Goal: Transaction & Acquisition: Purchase product/service

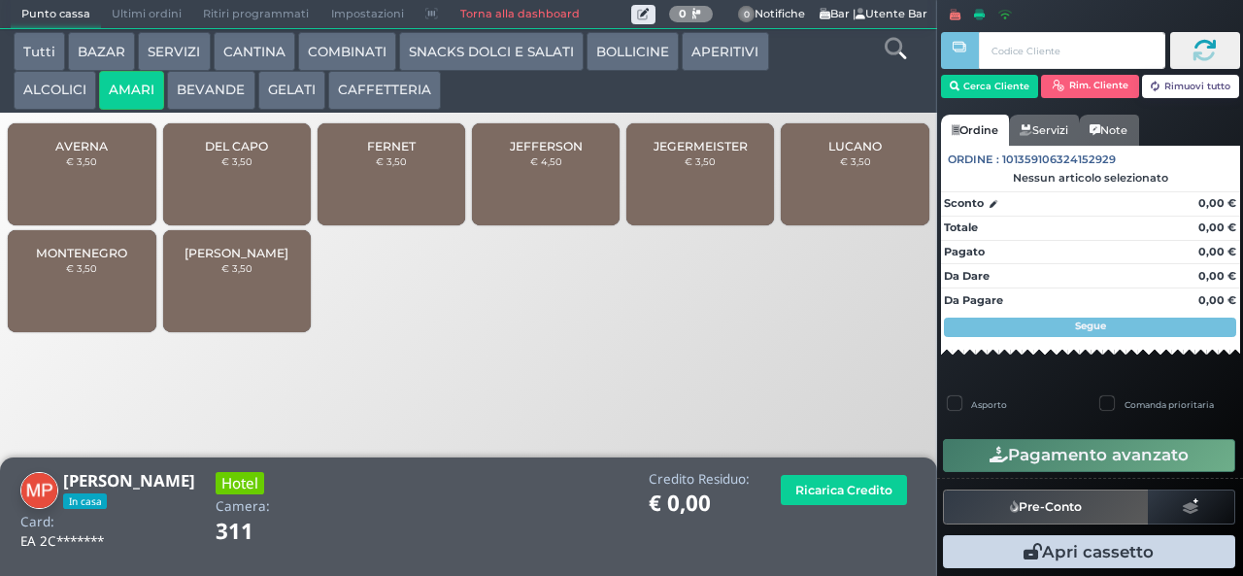
click at [680, 204] on div "JEGERMEISTER € 3,50" at bounding box center [700, 174] width 148 height 102
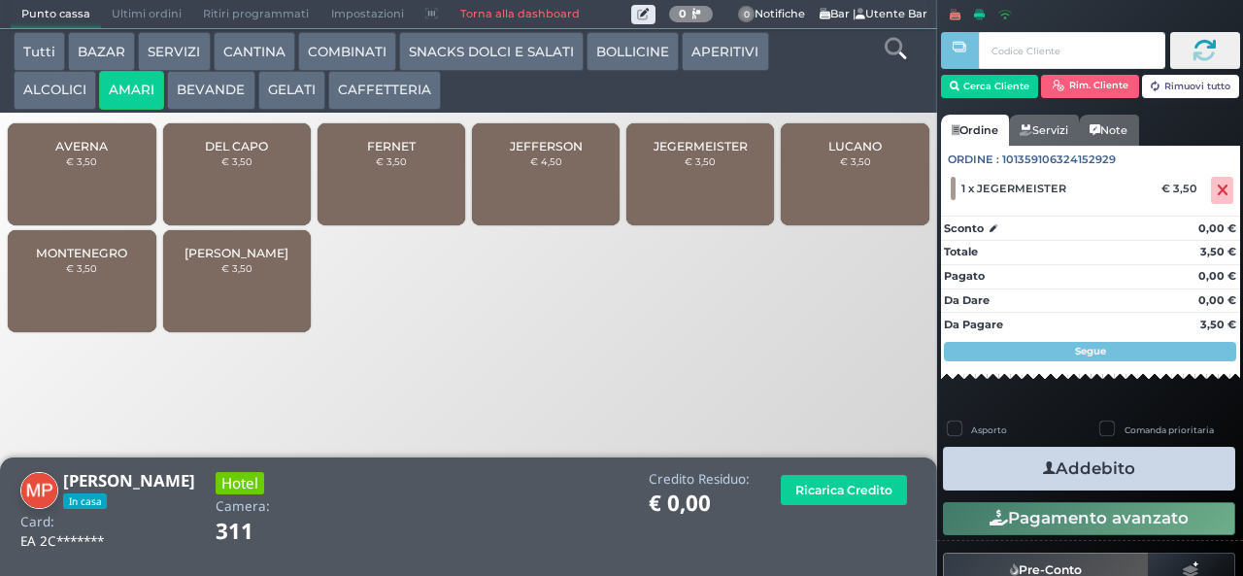
click at [48, 77] on button "ALCOLICI" at bounding box center [55, 90] width 83 height 39
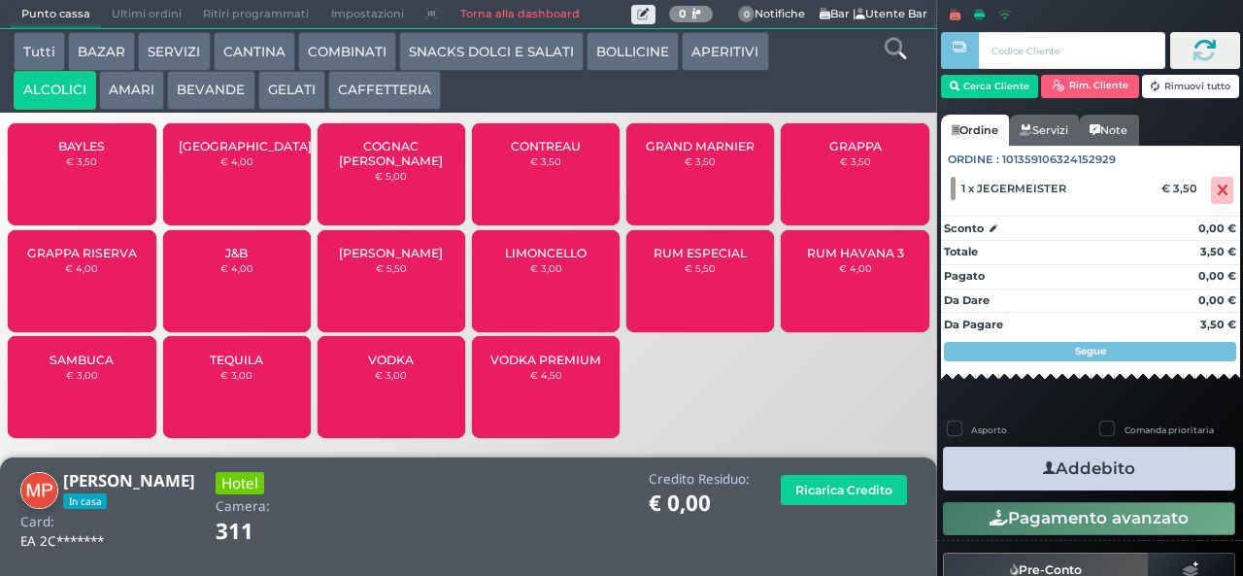
click at [835, 188] on div "GRAPPA € 3,50" at bounding box center [855, 174] width 148 height 102
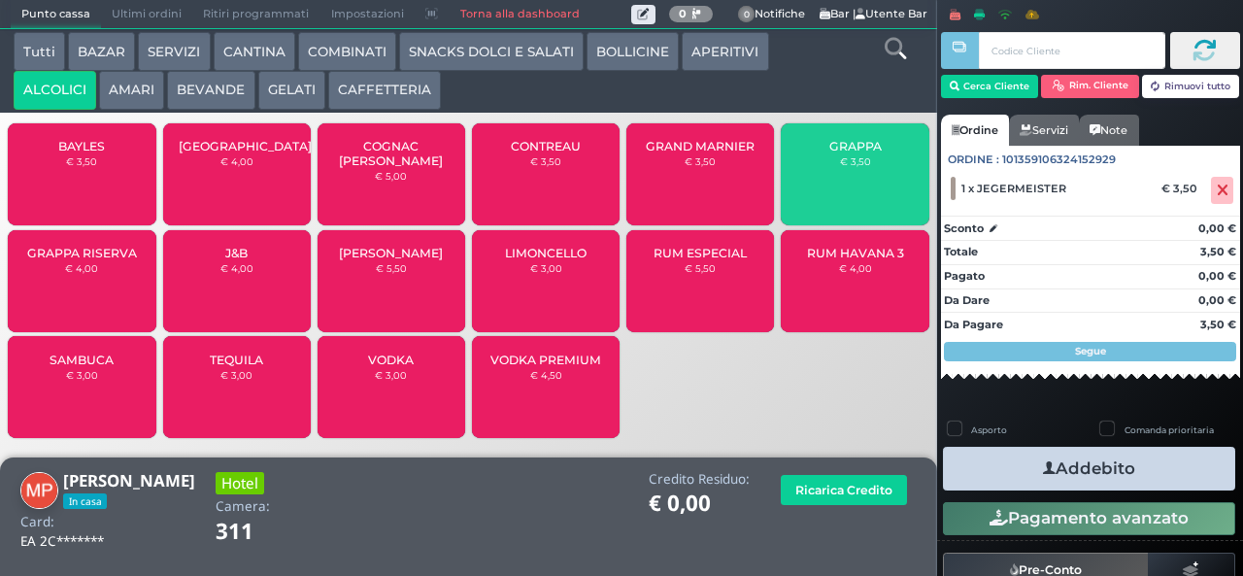
click at [839, 197] on div "GRAPPA € 3,50" at bounding box center [855, 174] width 148 height 102
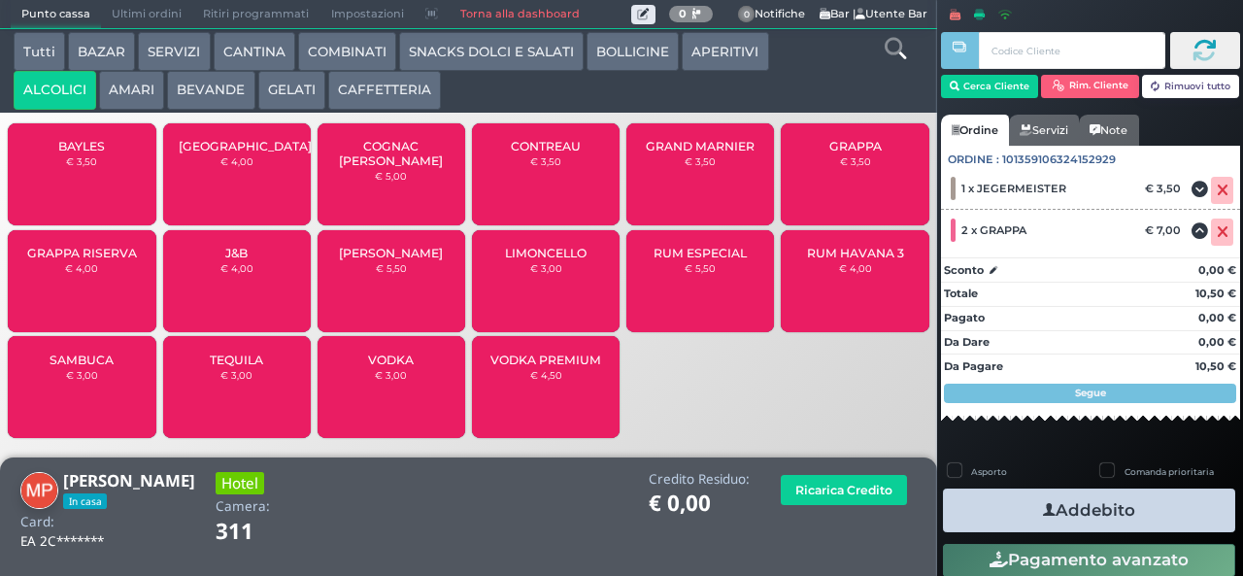
click at [1016, 499] on button "Addebito" at bounding box center [1089, 510] width 292 height 44
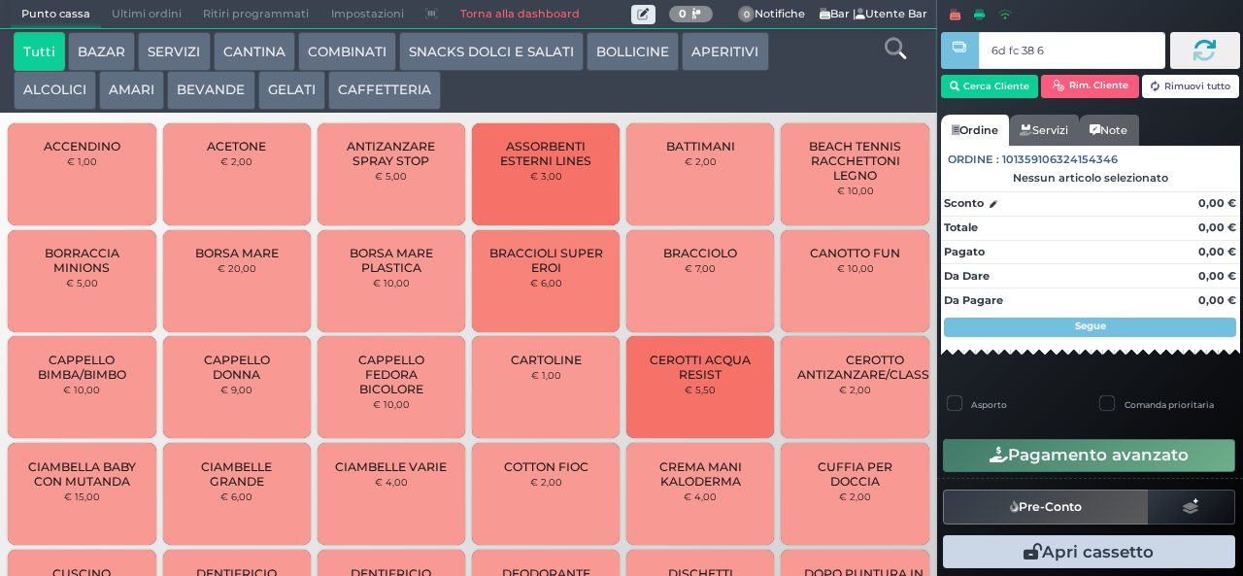
type input "6d fc 38 67"
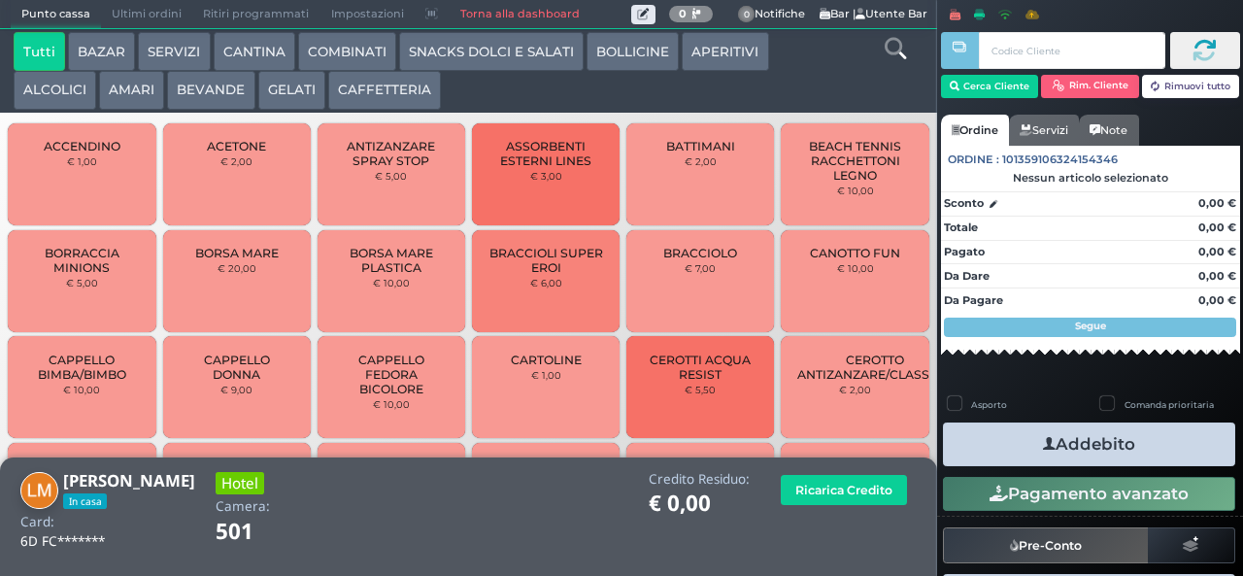
click at [367, 86] on button "CAFFETTERIA" at bounding box center [384, 90] width 113 height 39
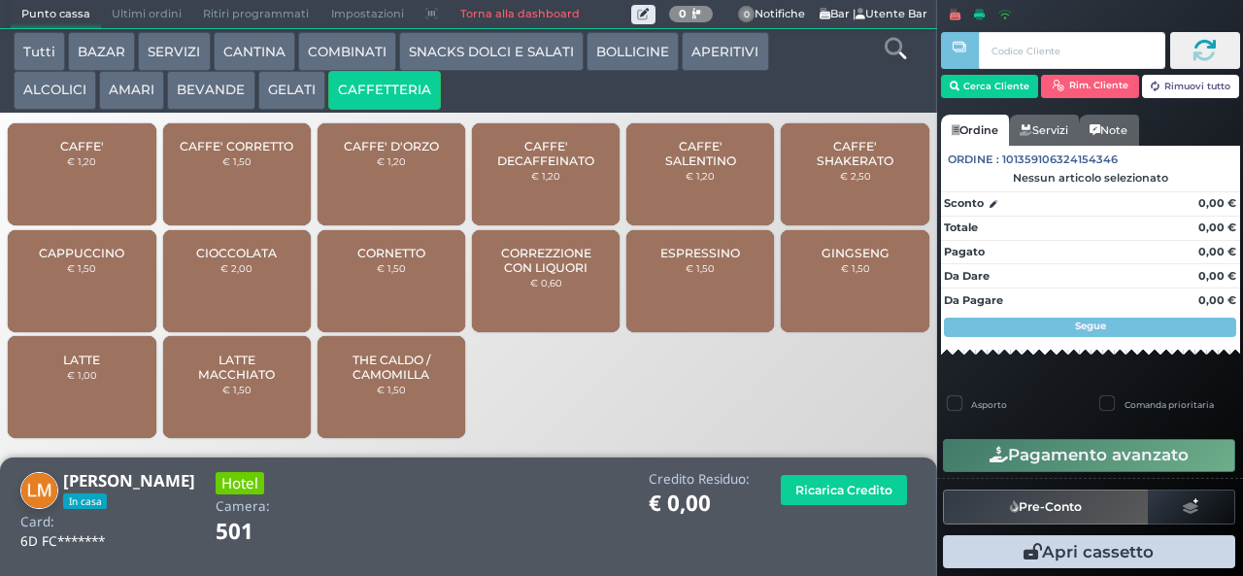
click at [678, 168] on span "CAFFE' SALENTINO" at bounding box center [701, 153] width 116 height 29
click at [674, 168] on span "CAFFE' SALENTINO" at bounding box center [701, 153] width 116 height 29
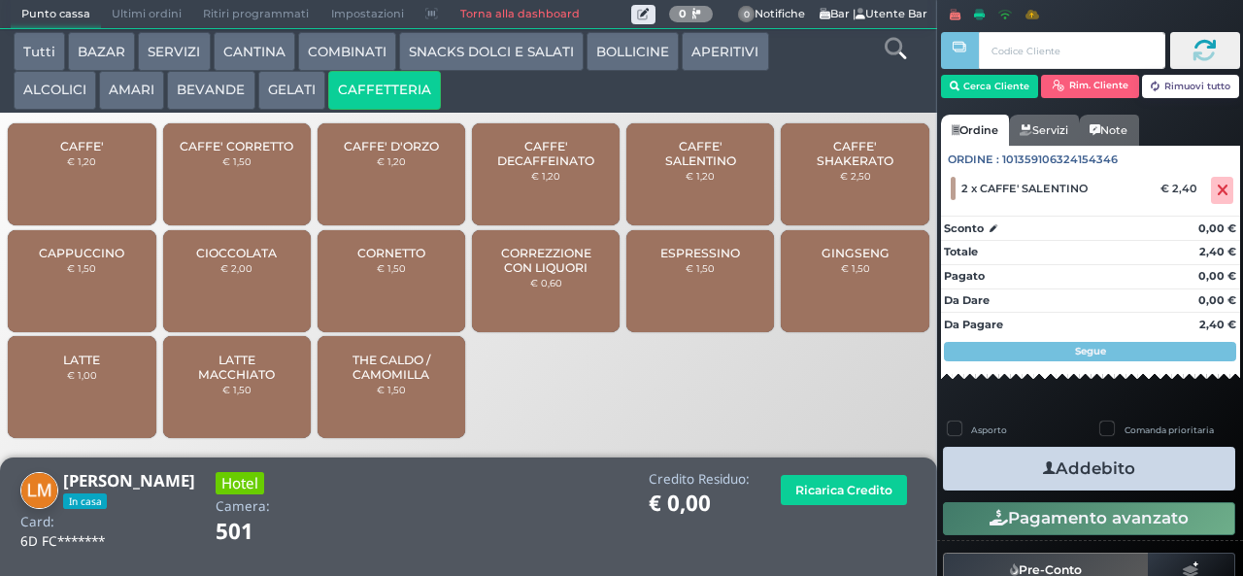
click at [1043, 459] on icon "button" at bounding box center [1049, 468] width 13 height 20
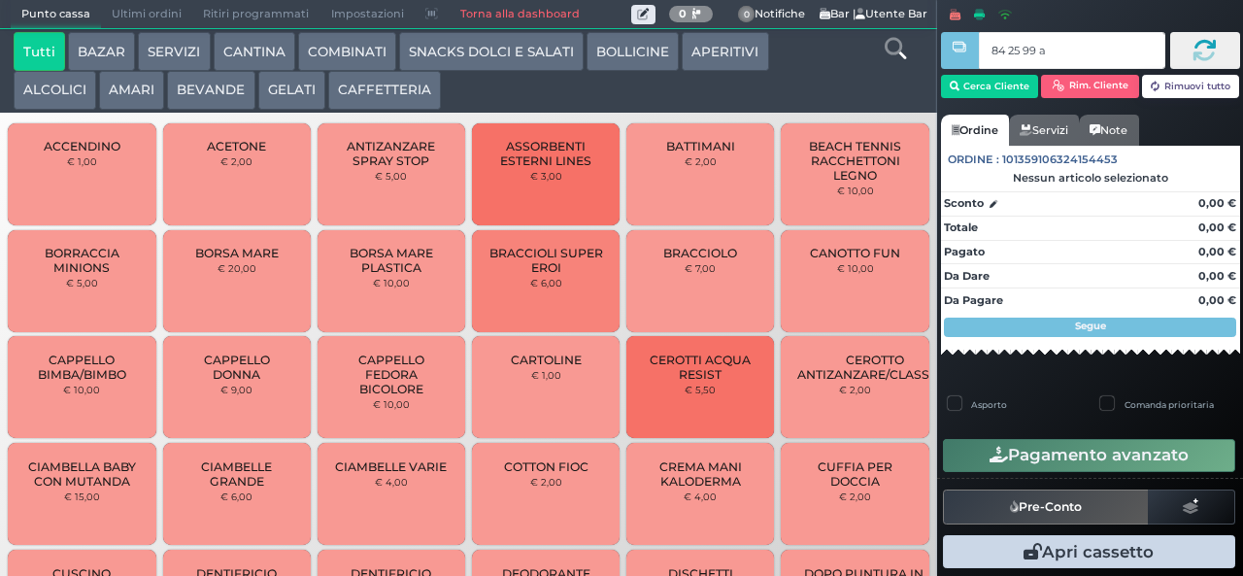
type input "84 25 99 af"
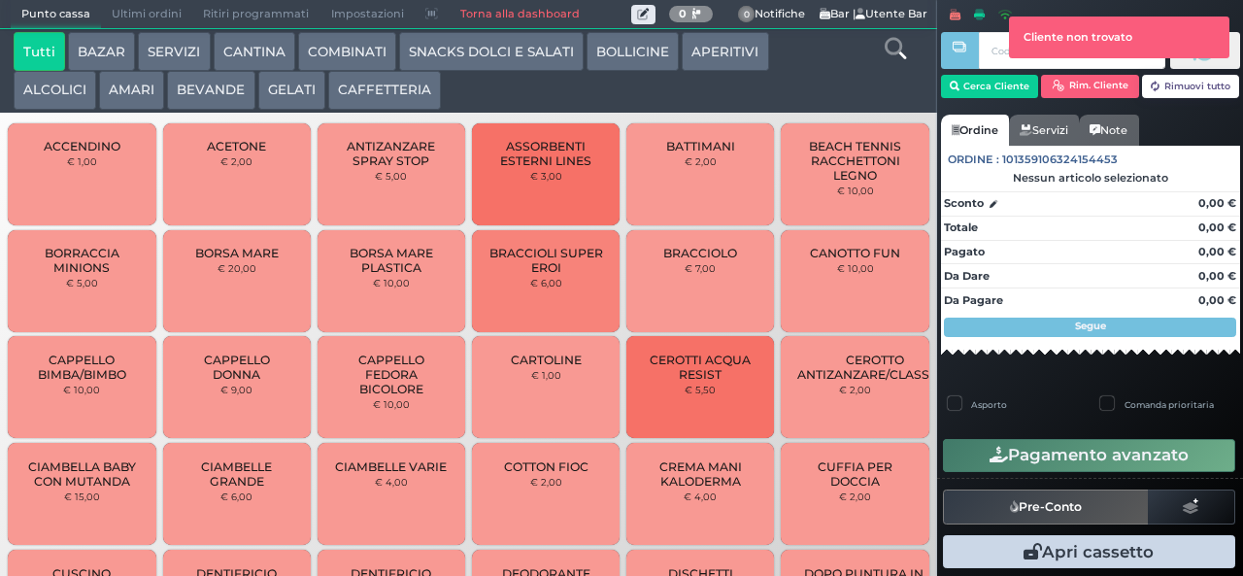
click at [136, 92] on button "AMARI" at bounding box center [131, 90] width 65 height 39
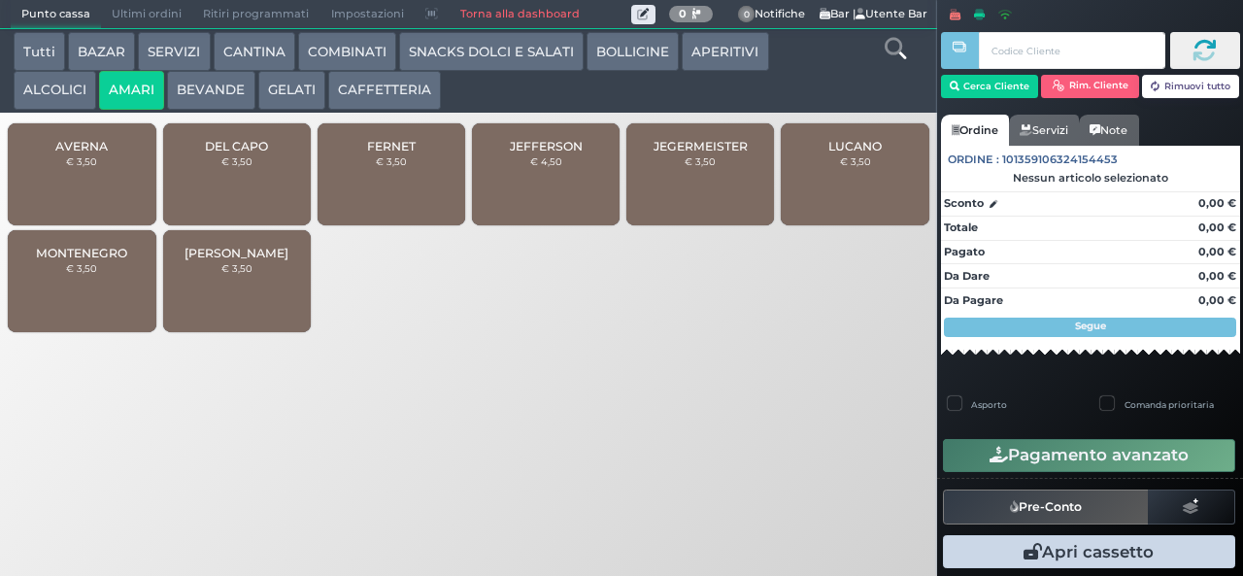
click at [711, 153] on span "JEGERMEISTER" at bounding box center [701, 146] width 94 height 15
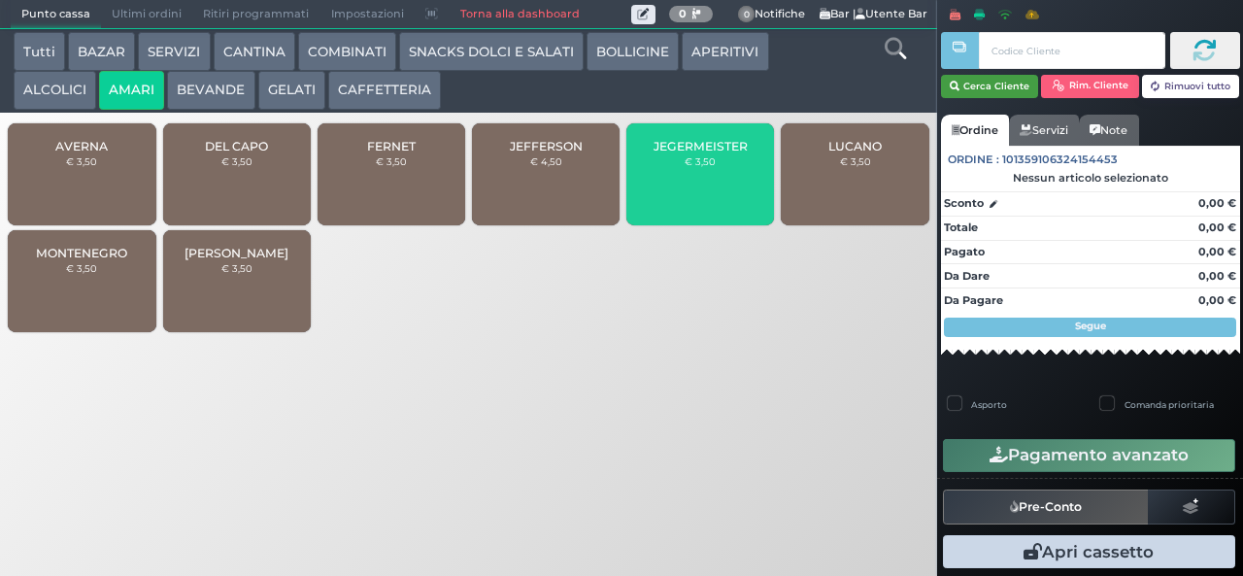
click at [1007, 89] on button "Cerca Cliente" at bounding box center [990, 86] width 98 height 23
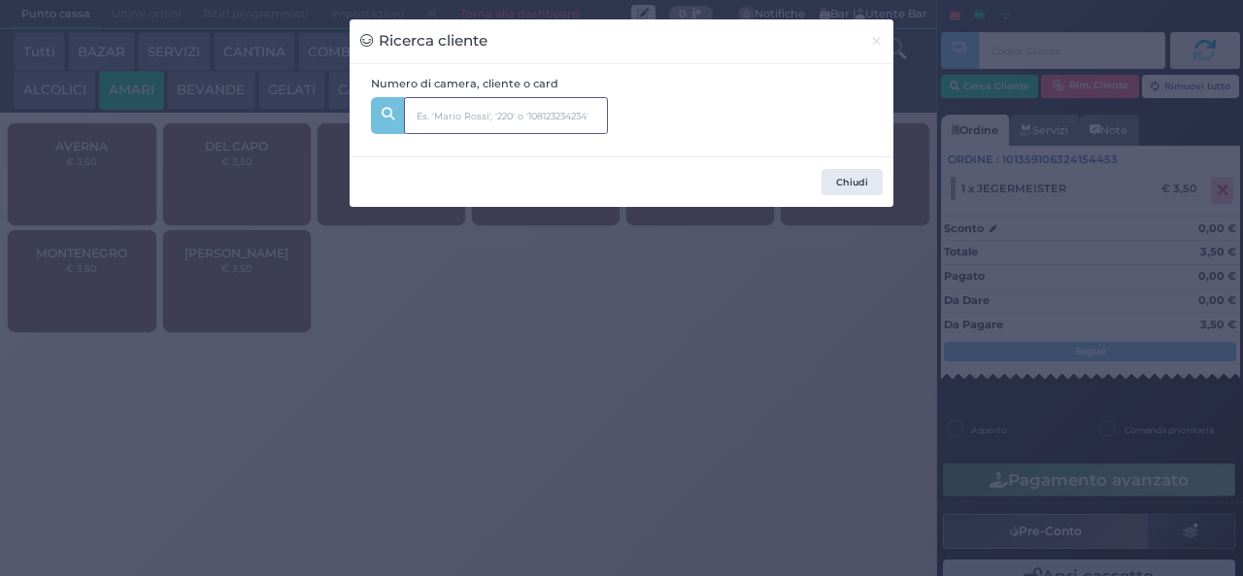
click at [542, 117] on input "text" at bounding box center [506, 115] width 204 height 37
type input "l"
type input "232"
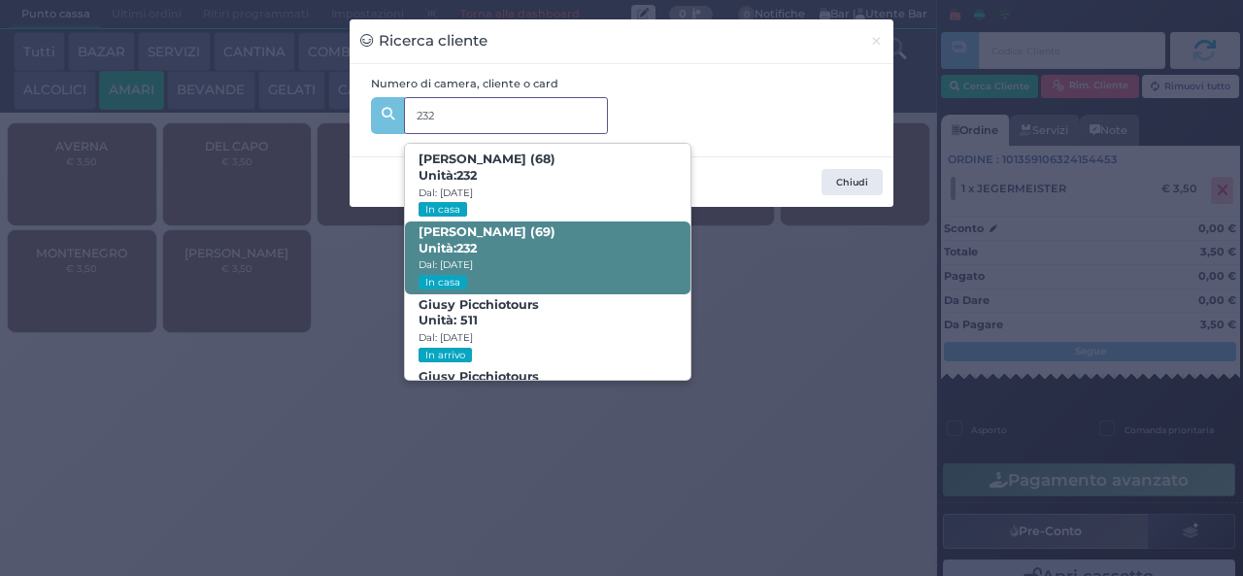
click at [568, 243] on span "VITO MADIO GIANNOCCARO (69) Unità: 232 Dal: 14/09/2025 In casa" at bounding box center [547, 257] width 285 height 73
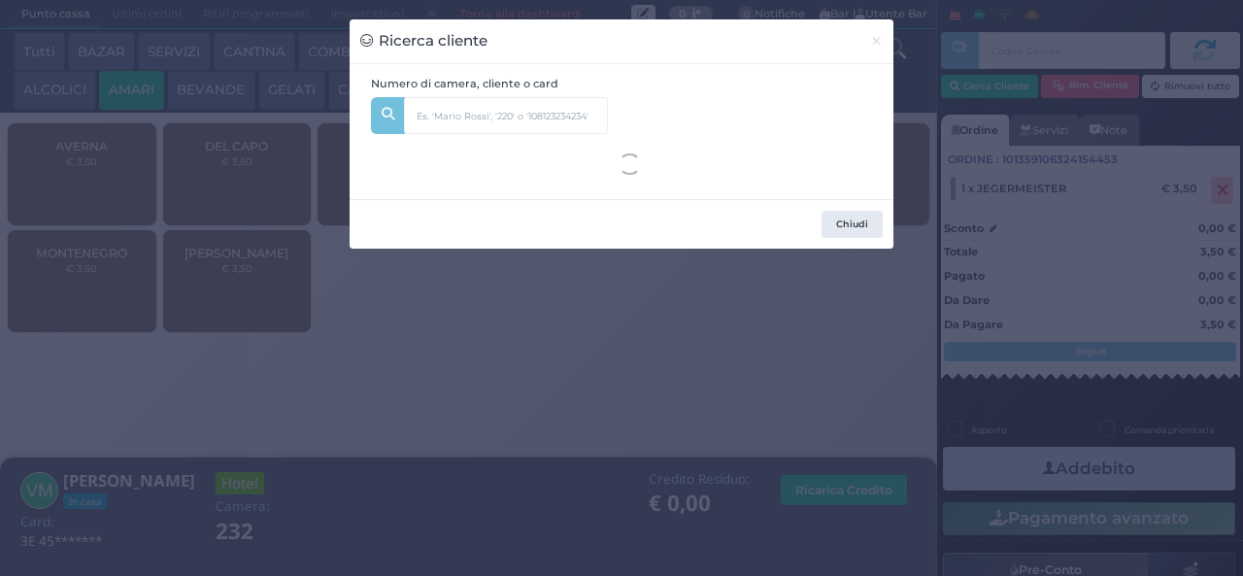
click at [420, 419] on div "Ricerca cliente × Numero di camera, cliente o card 232 BEATRICE GIGANTE (68) Un…" at bounding box center [621, 288] width 1243 height 576
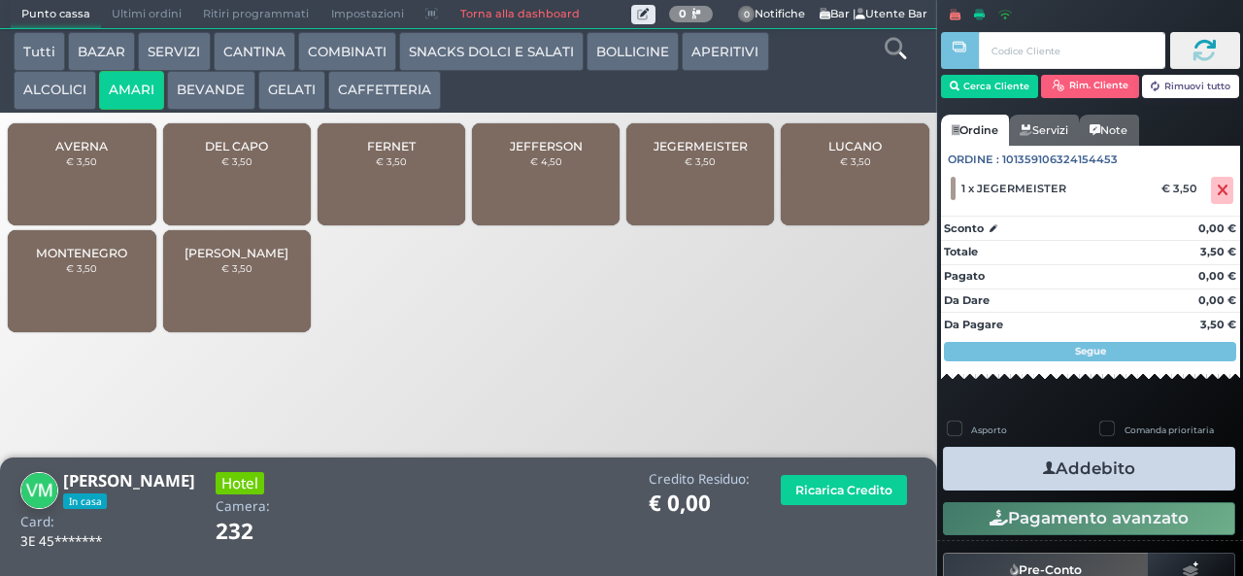
click at [1043, 466] on icon "button" at bounding box center [1049, 468] width 13 height 20
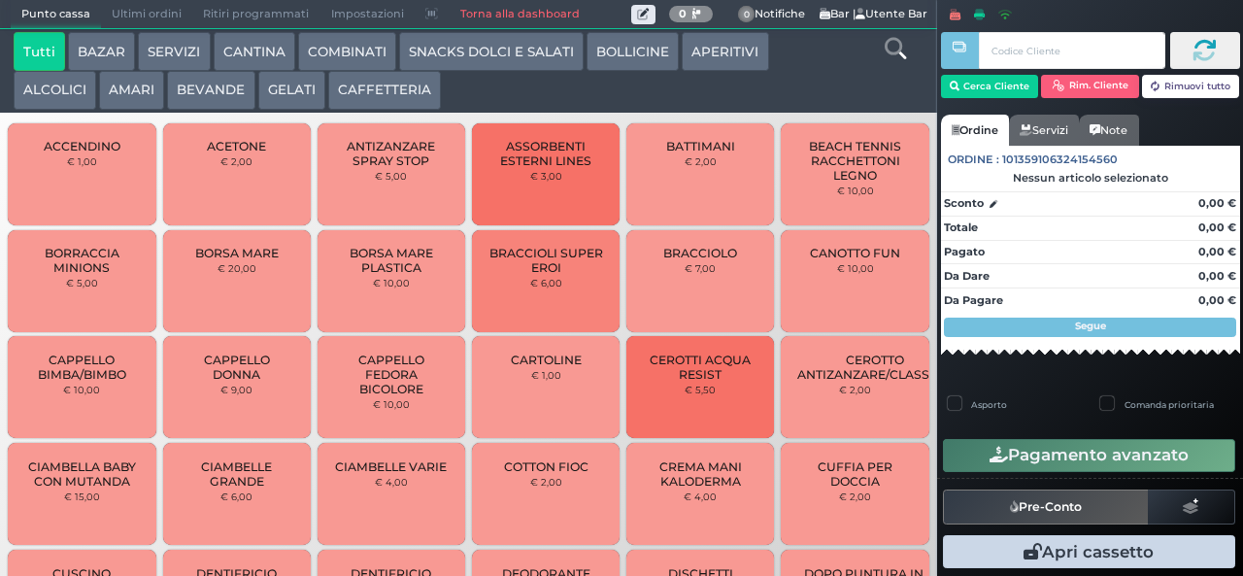
click at [103, 65] on button "BAZAR" at bounding box center [101, 51] width 67 height 39
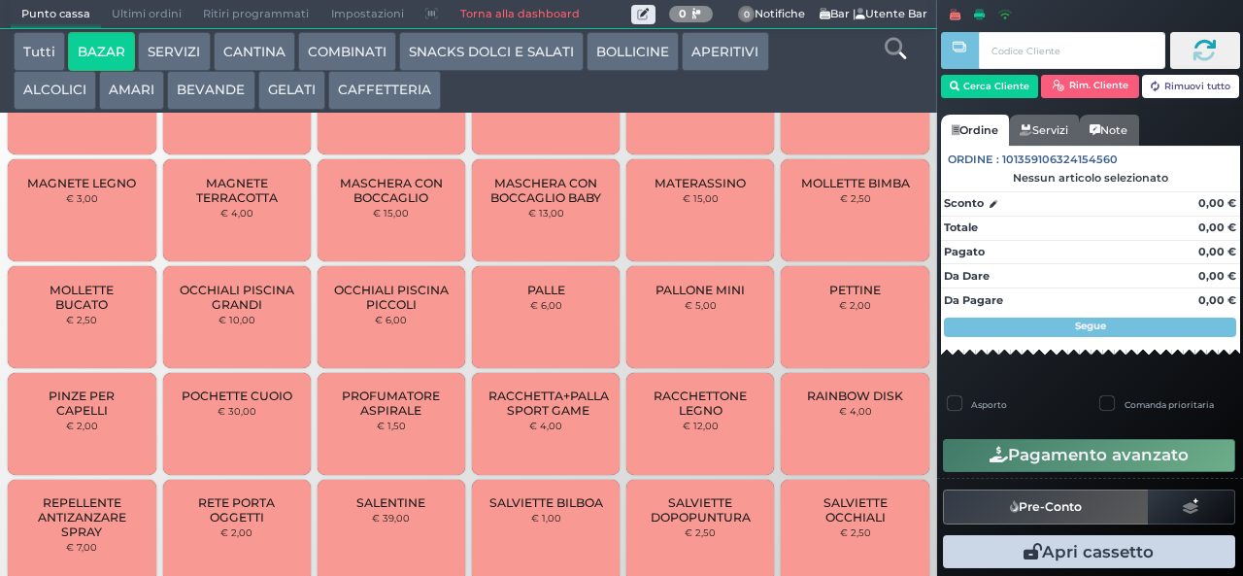
scroll to position [1013, 0]
click at [236, 207] on span "MAGNETE TERRACOTTA" at bounding box center [237, 192] width 116 height 29
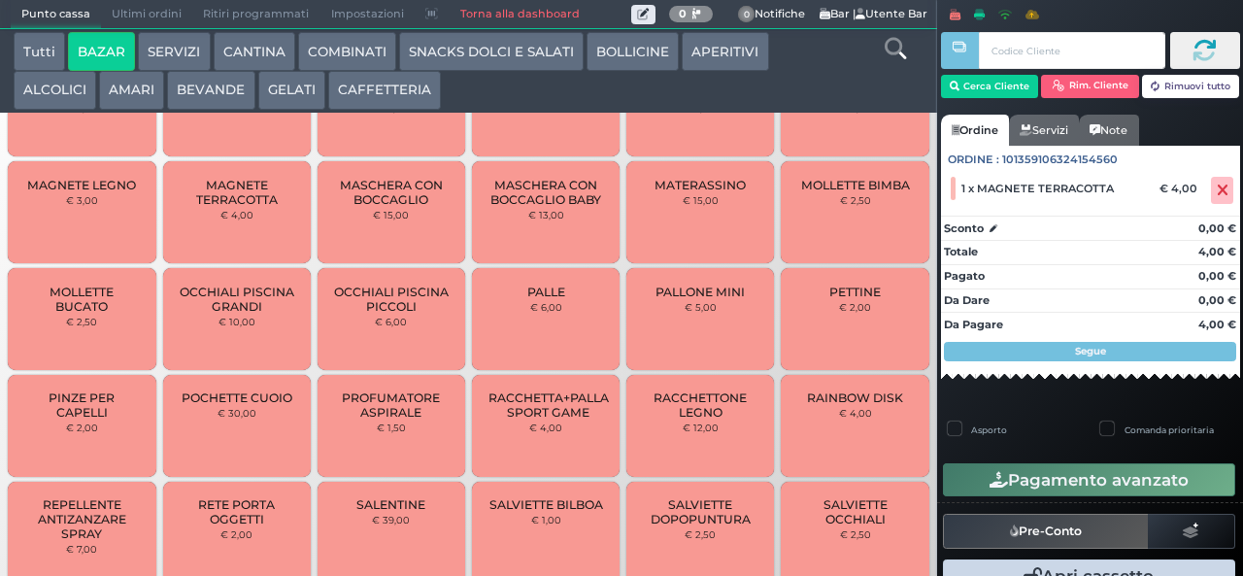
click at [251, 207] on span "MAGNETE TERRACOTTA" at bounding box center [237, 192] width 116 height 29
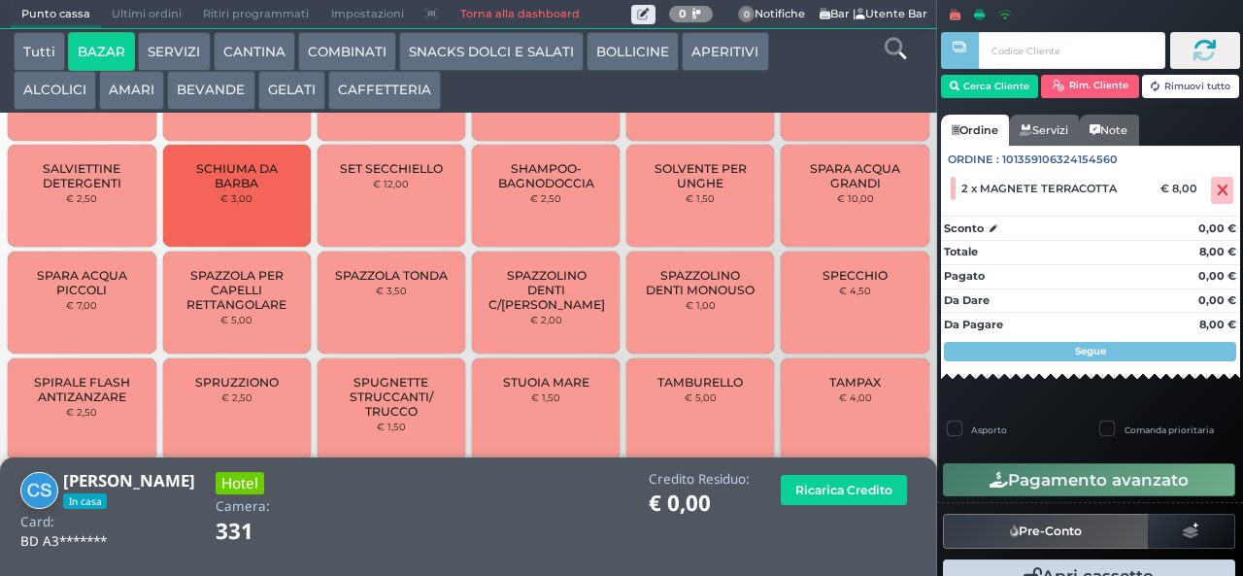
click at [1077, 474] on button "Pagamento avanzato" at bounding box center [1089, 479] width 292 height 33
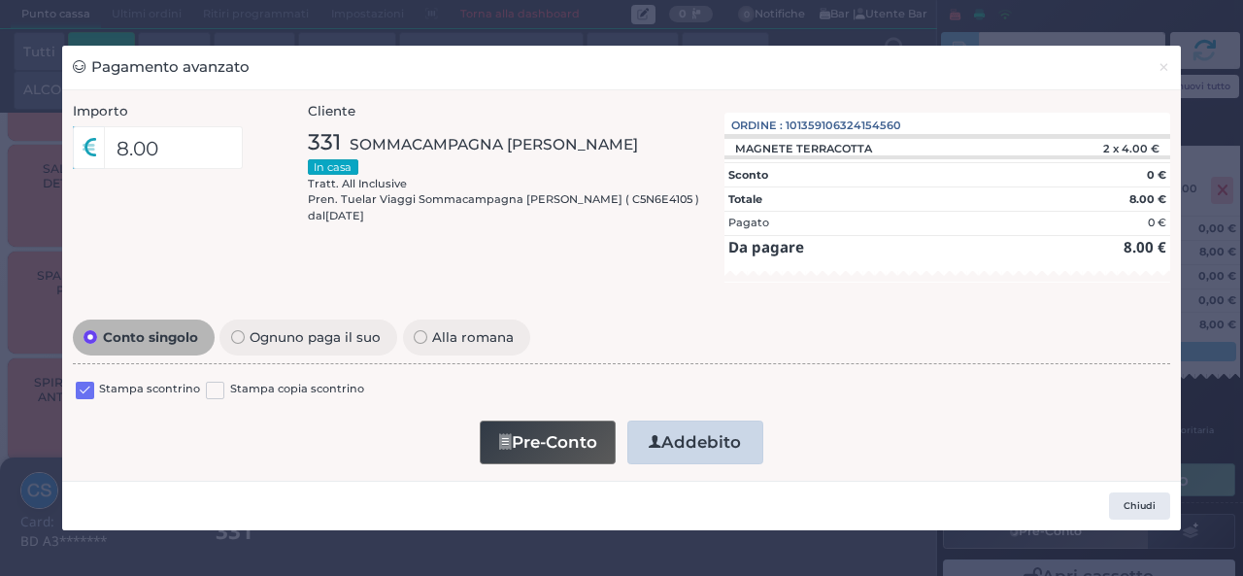
click at [722, 446] on button "Addebito" at bounding box center [695, 442] width 136 height 44
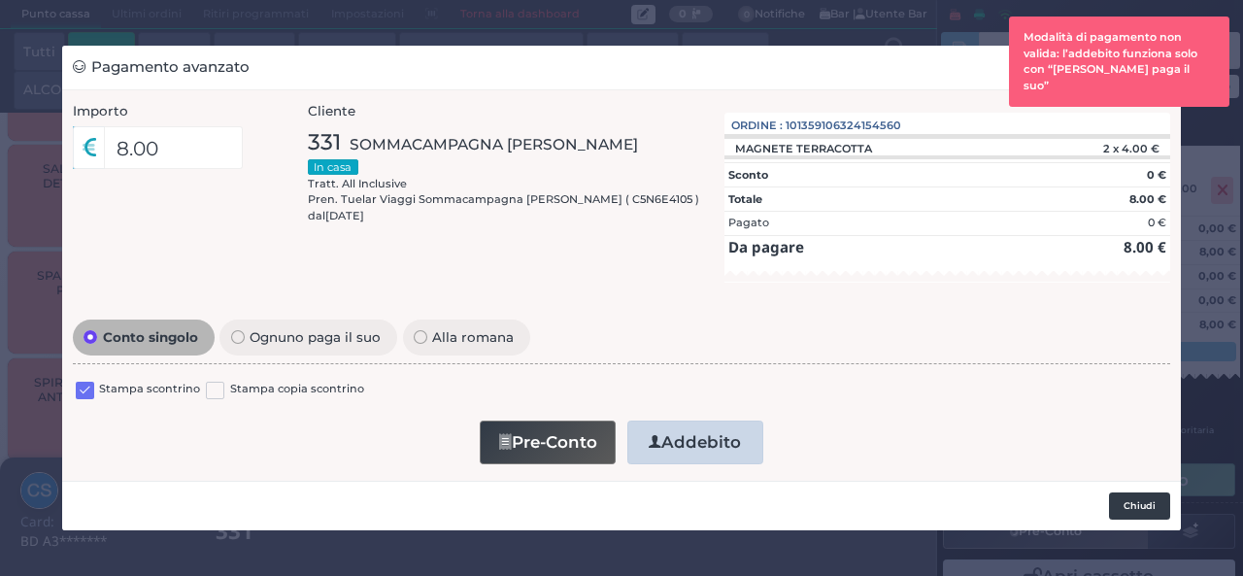
click at [1116, 496] on button "Chiudi" at bounding box center [1139, 505] width 61 height 27
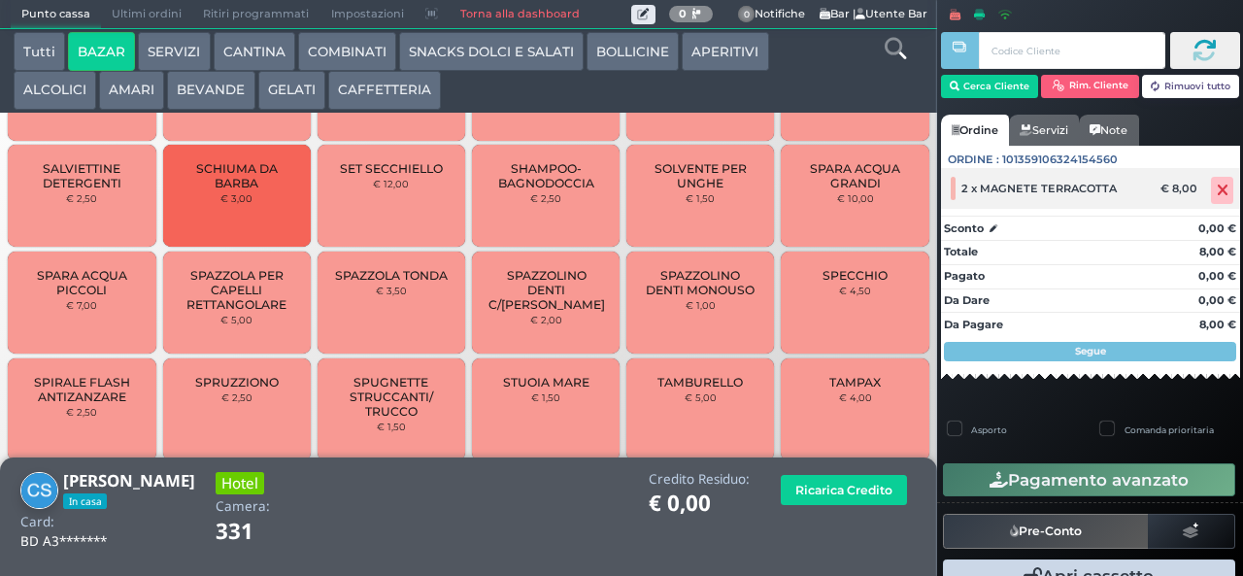
click at [1217, 190] on icon at bounding box center [1223, 190] width 12 height 1
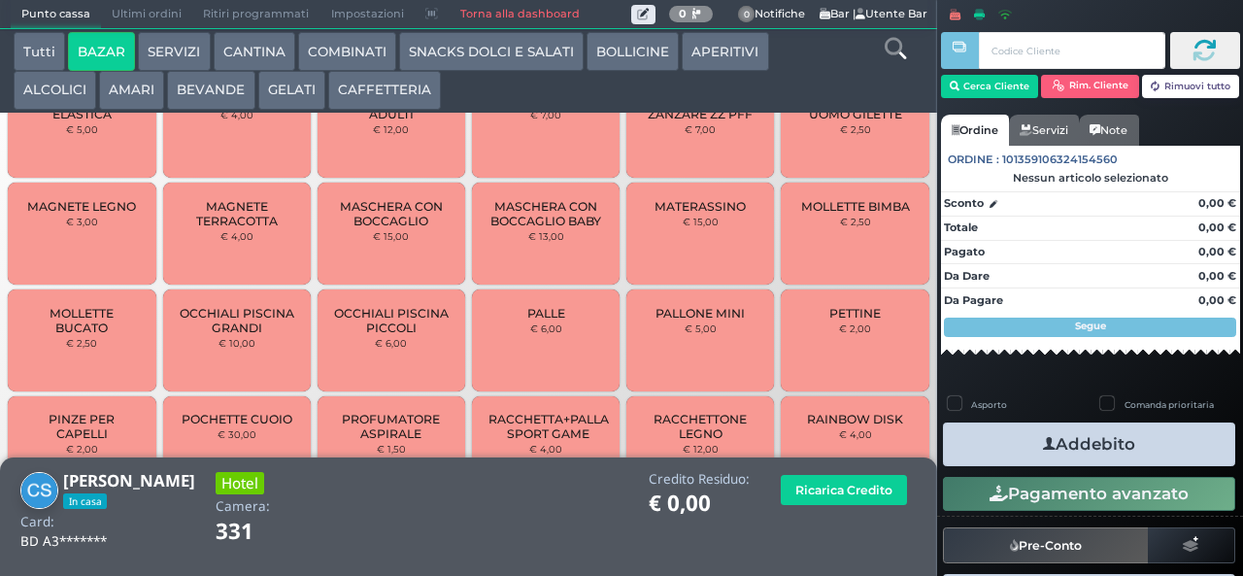
scroll to position [977, 0]
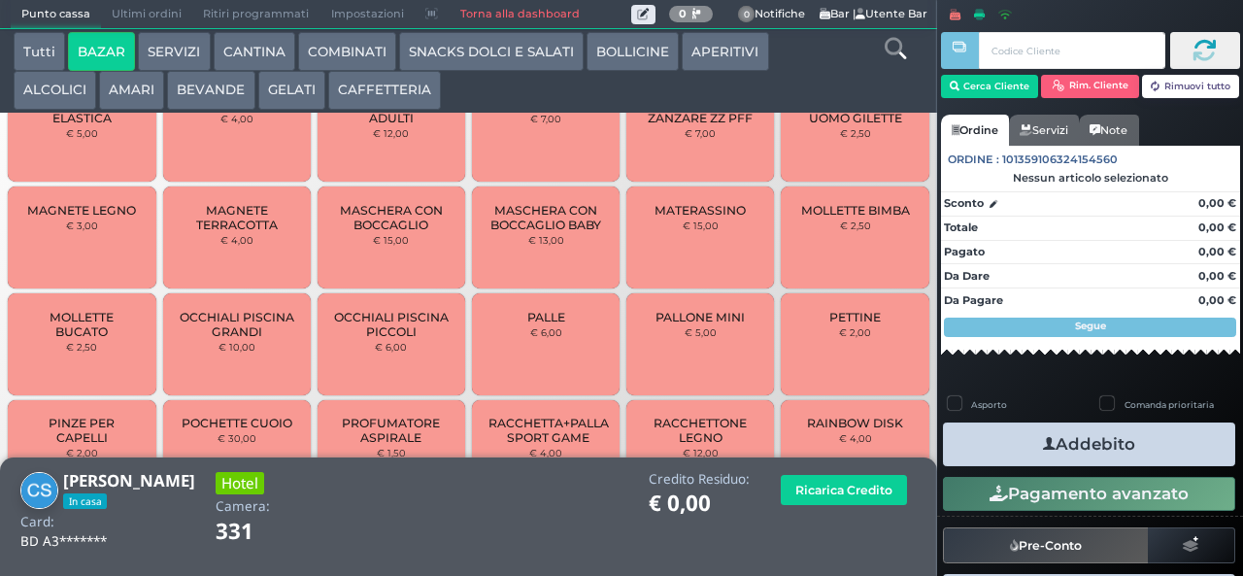
click at [236, 232] on span "MAGNETE TERRACOTTA" at bounding box center [237, 217] width 116 height 29
click at [244, 232] on span "MAGNETE TERRACOTTA" at bounding box center [237, 217] width 116 height 29
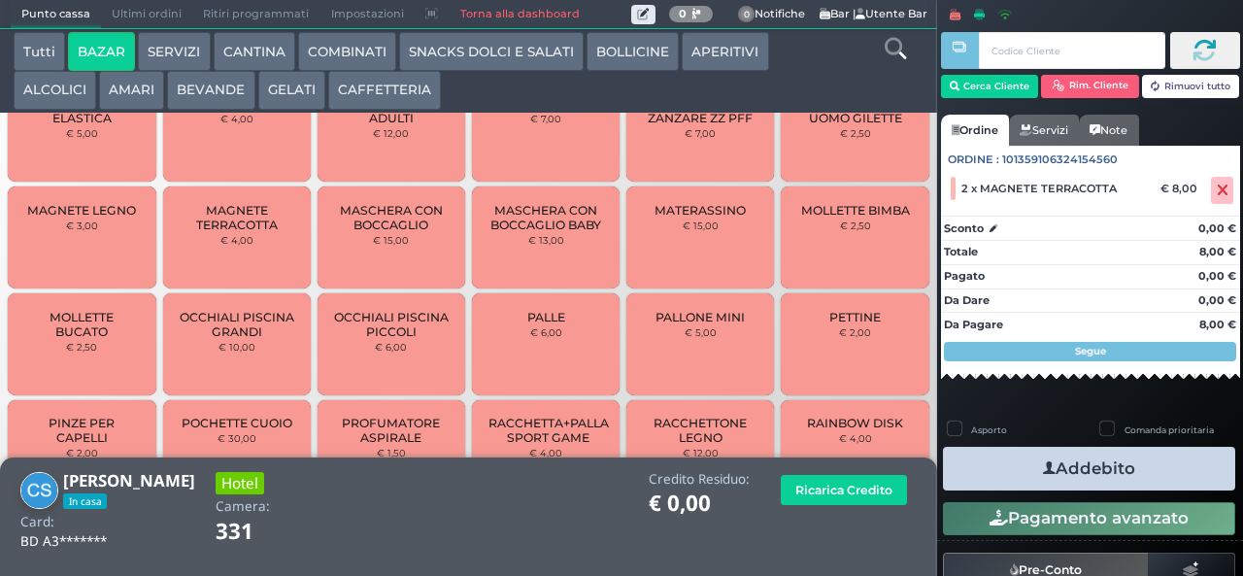
click at [1085, 460] on button "Addebito" at bounding box center [1089, 469] width 292 height 44
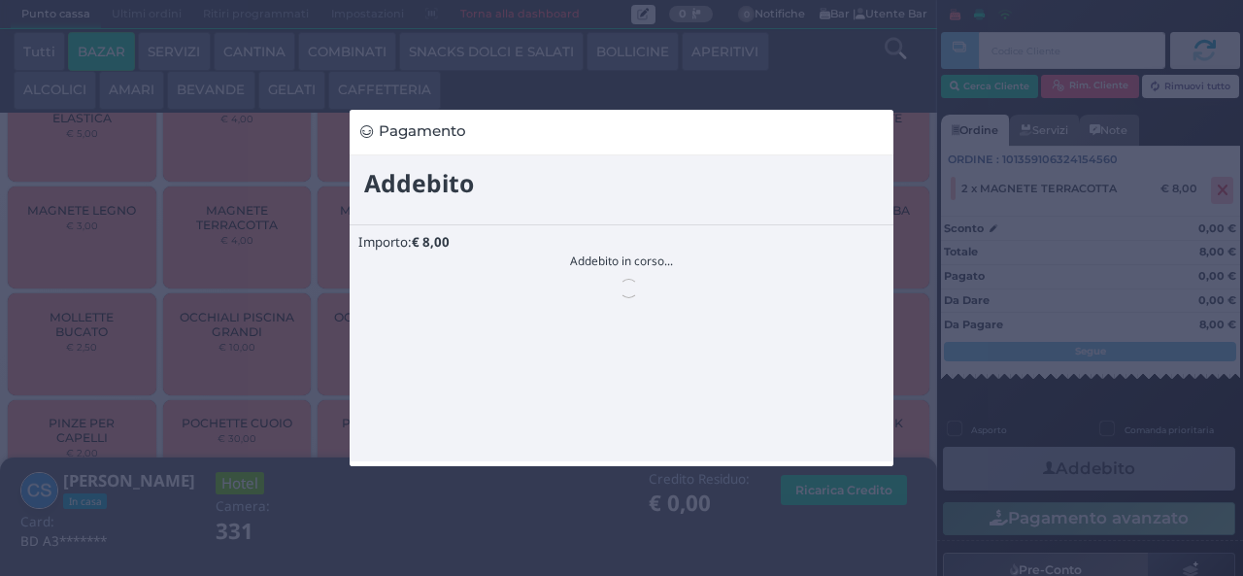
scroll to position [0, 0]
